Goal: Transaction & Acquisition: Download file/media

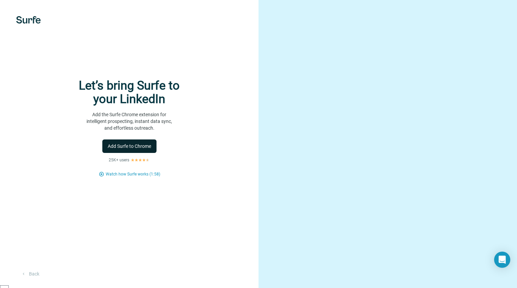
click at [133, 149] on span "Add Surfe to Chrome" at bounding box center [129, 146] width 43 height 7
